Goal: Task Accomplishment & Management: Manage account settings

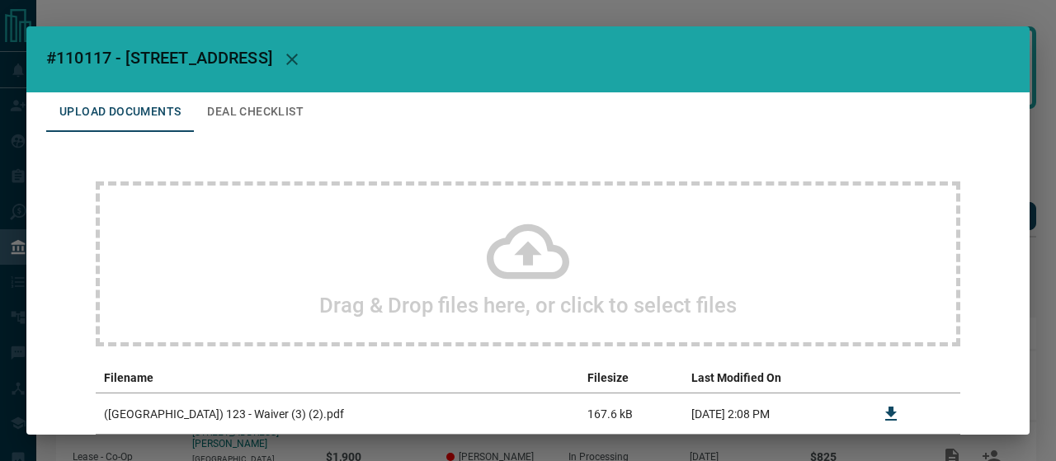
drag, startPoint x: 1015, startPoint y: 153, endPoint x: 1030, endPoint y: 157, distance: 16.2
click at [1028, 190] on div "#110117 - 245 Davisville Avenue,207 Upload Documents Deal Checklist Drag & Drop…" at bounding box center [527, 230] width 1003 height 408
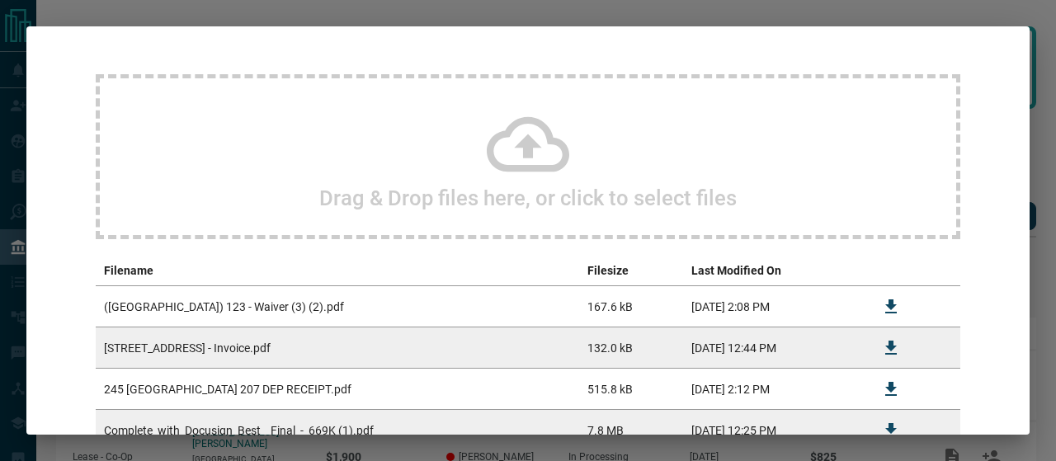
scroll to position [102, 0]
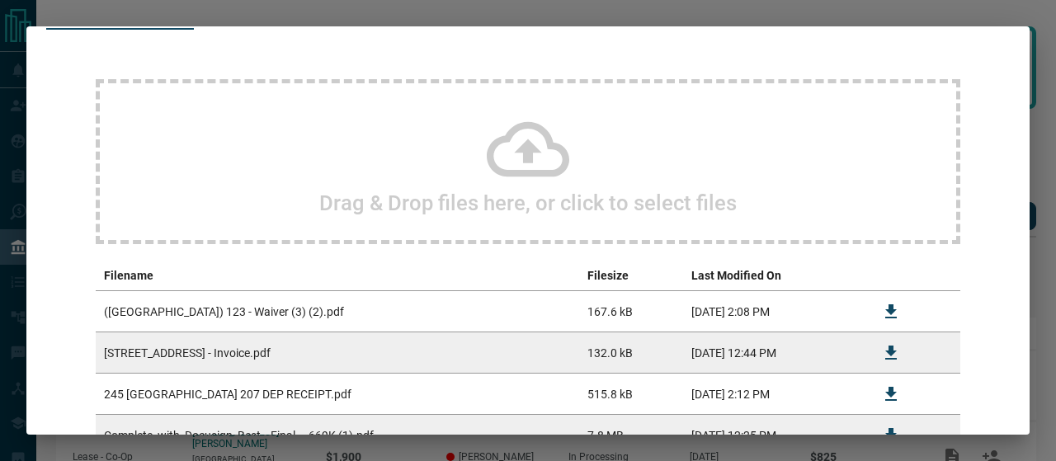
click at [487, 155] on icon at bounding box center [528, 149] width 82 height 55
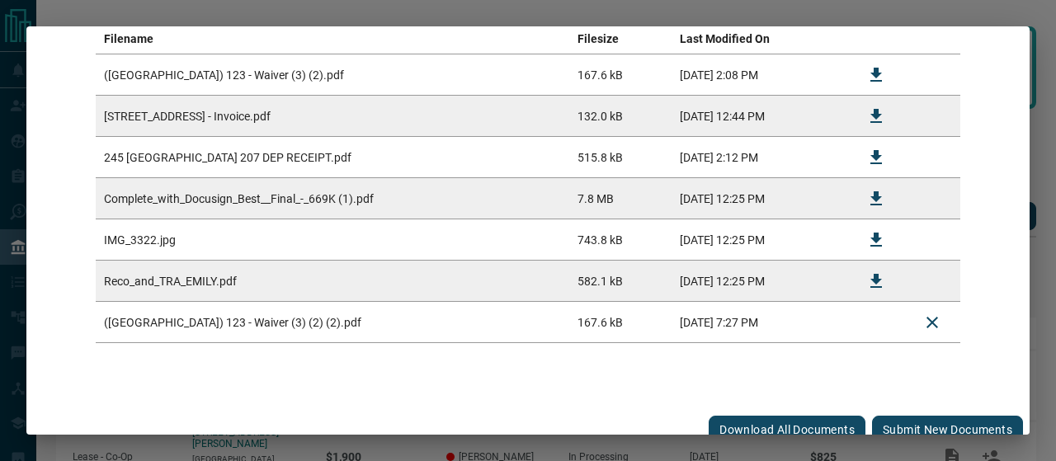
scroll to position [354, 0]
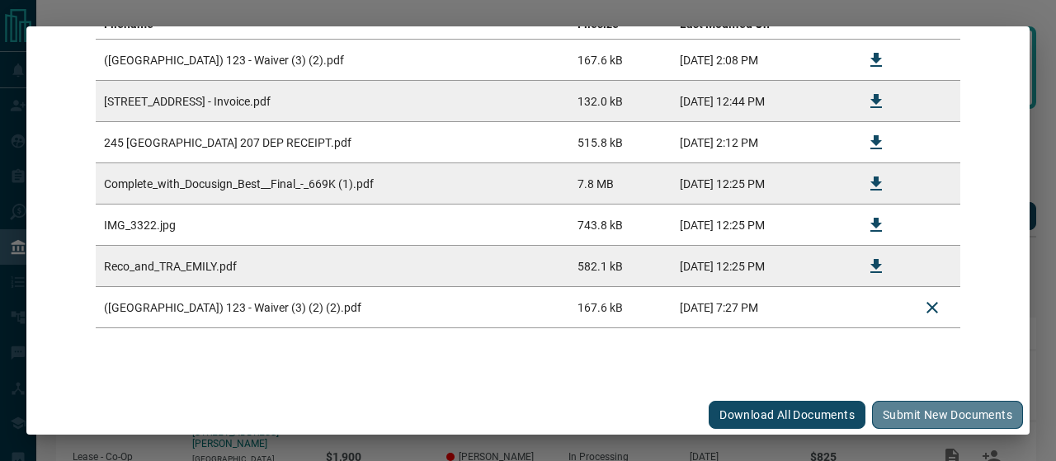
click at [914, 425] on button "Submit new documents" at bounding box center [947, 415] width 151 height 28
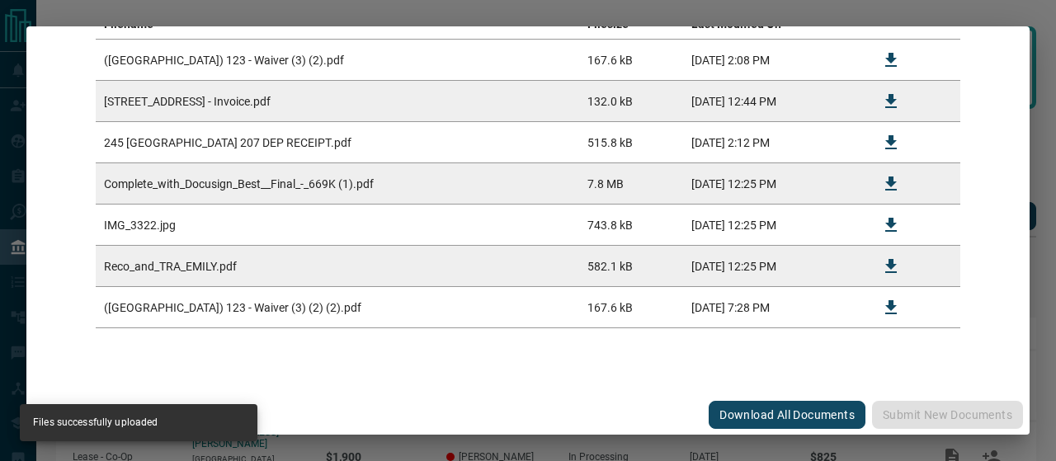
click at [889, 306] on button "Download" at bounding box center [891, 308] width 40 height 40
click at [1003, 243] on div "Upload Documents Deal Checklist Drag & Drop files here, or click to select file…" at bounding box center [527, 67] width 1003 height 656
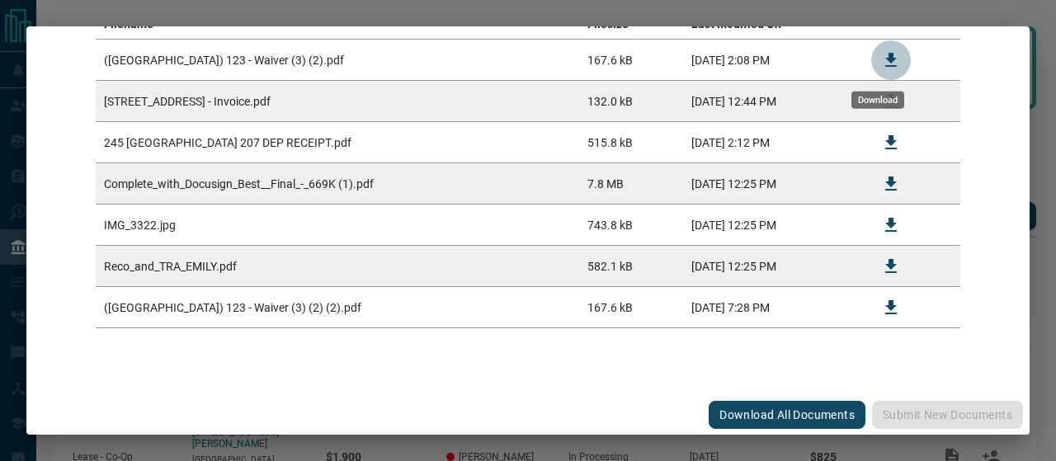
click at [881, 54] on icon "Download" at bounding box center [891, 60] width 20 height 20
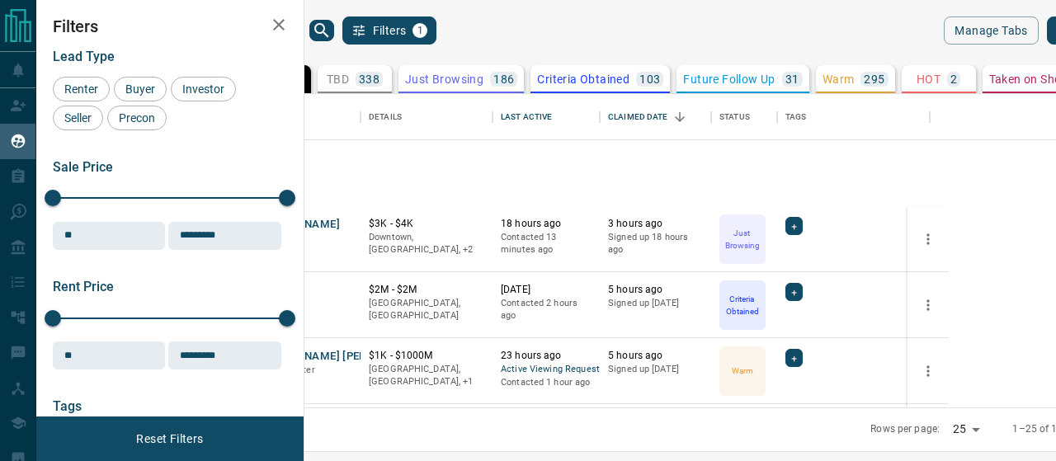
scroll to position [302, 732]
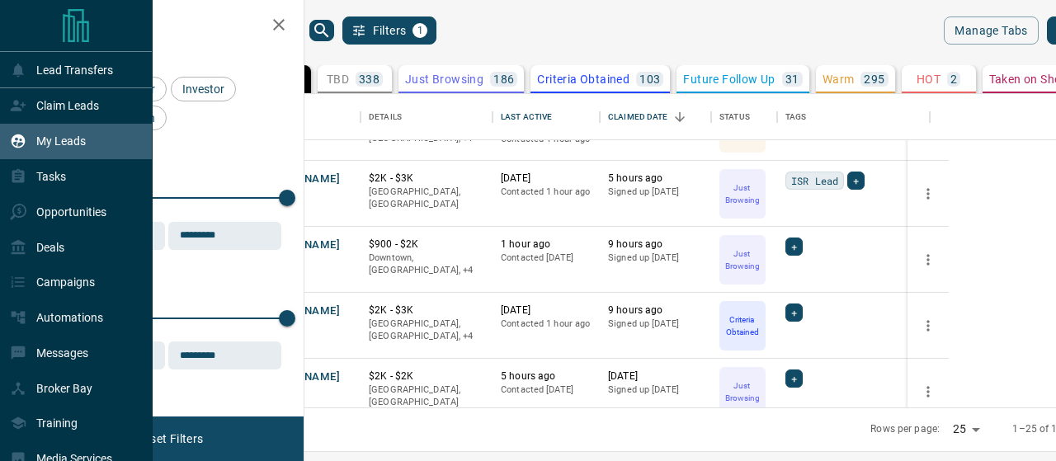
click at [73, 154] on div "My Leads" at bounding box center [48, 141] width 76 height 27
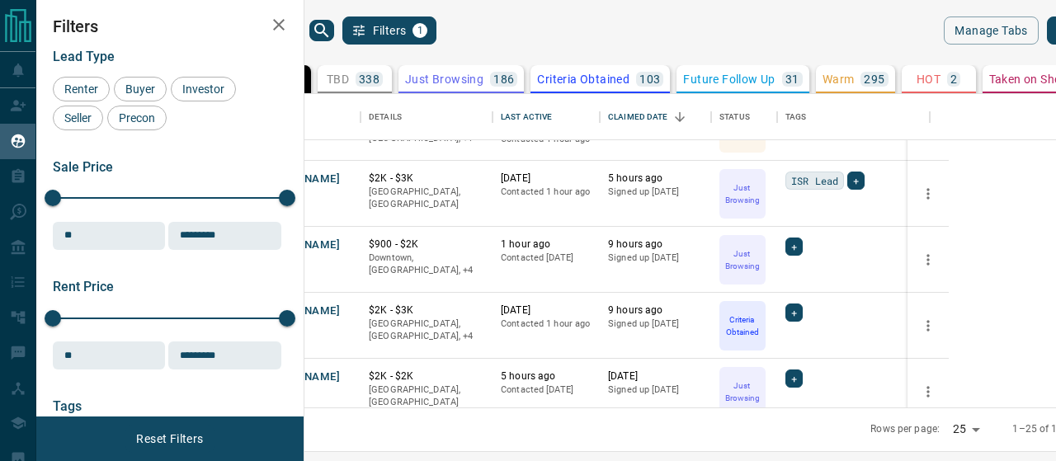
scroll to position [0, 0]
